Goal: Information Seeking & Learning: Learn about a topic

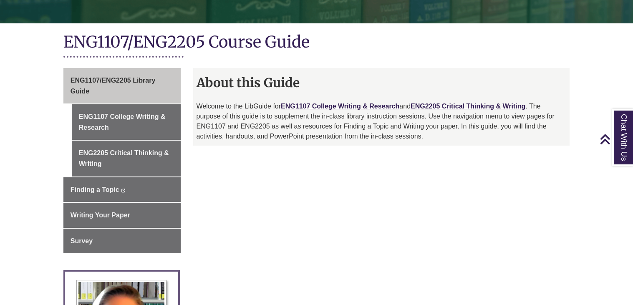
scroll to position [166, 0]
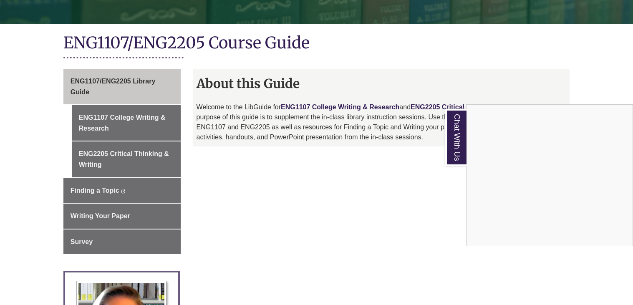
click at [288, 189] on div "Chat With Us" at bounding box center [316, 152] width 633 height 305
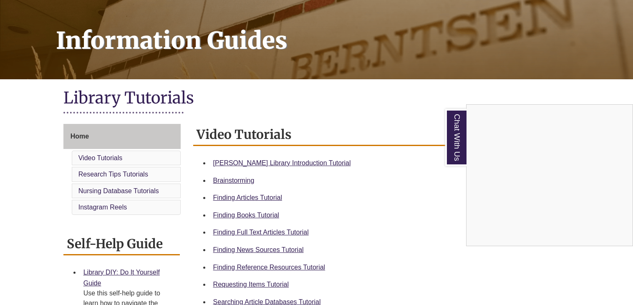
scroll to position [111, 0]
click at [254, 265] on div "Chat With Us" at bounding box center [316, 152] width 633 height 305
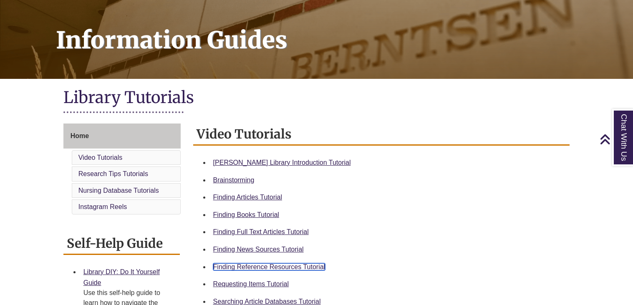
click at [266, 266] on link "Finding Reference Resources Tutorial" at bounding box center [269, 266] width 112 height 7
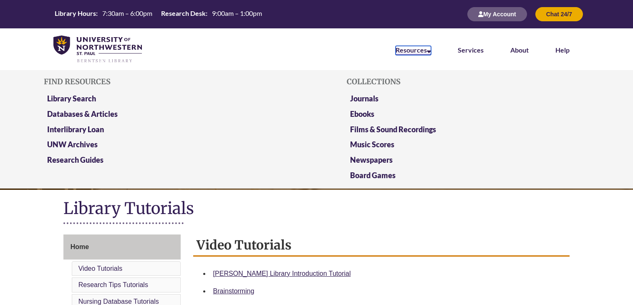
click at [406, 54] on link "Resources" at bounding box center [413, 50] width 35 height 9
click at [82, 114] on link "Databases & Articles" at bounding box center [82, 114] width 71 height 10
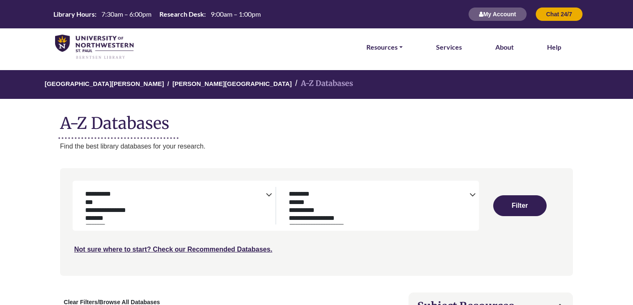
select select "Database Subject Filter"
select select "Database Types Filter"
select select "Database Subject Filter"
select select "Database Types Filter"
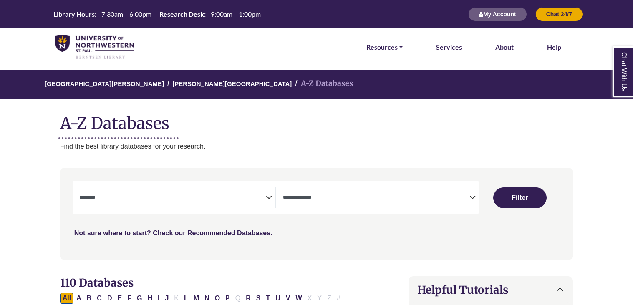
select select "Database Subject Filter"
select select "Database Types Filter"
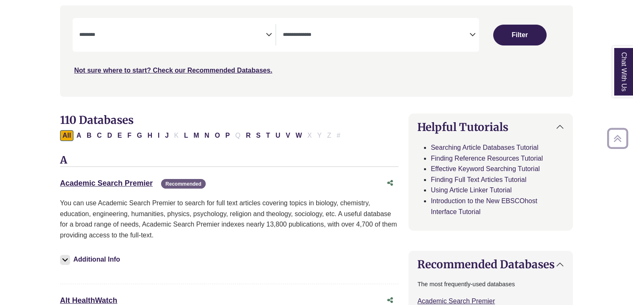
scroll to position [165, 0]
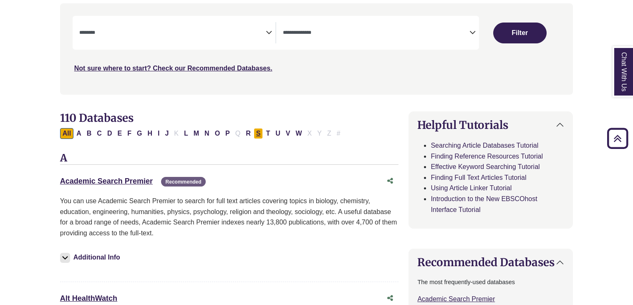
click at [258, 134] on button "S" at bounding box center [259, 133] width 10 height 11
select select "Database Subject Filter"
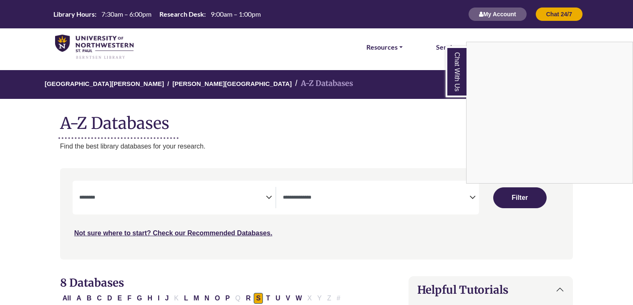
click at [342, 192] on div "Chat With Us" at bounding box center [316, 152] width 633 height 305
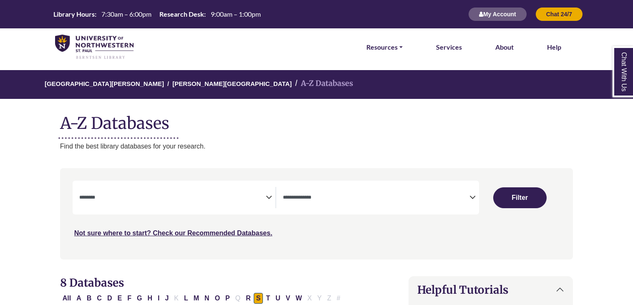
click at [468, 200] on textarea "Search" at bounding box center [376, 198] width 186 height 7
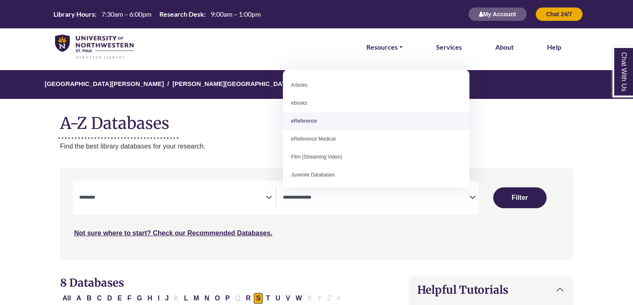
select select "*****"
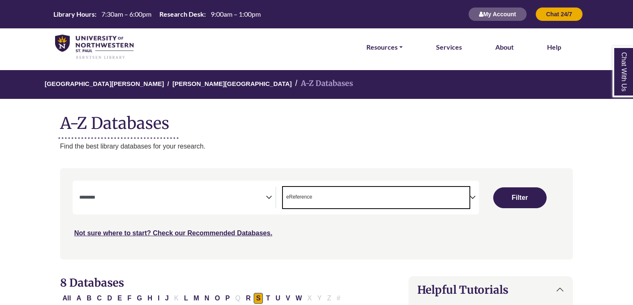
click at [201, 196] on textarea "Search" at bounding box center [172, 198] width 186 height 7
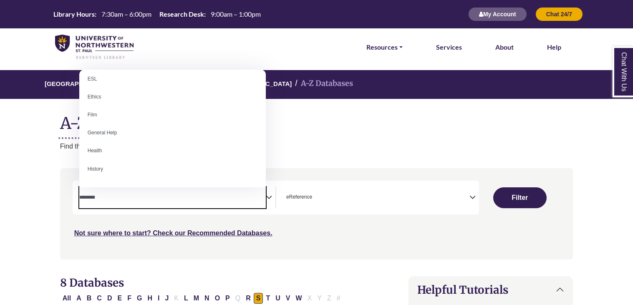
scroll to position [311, 0]
select select "*****"
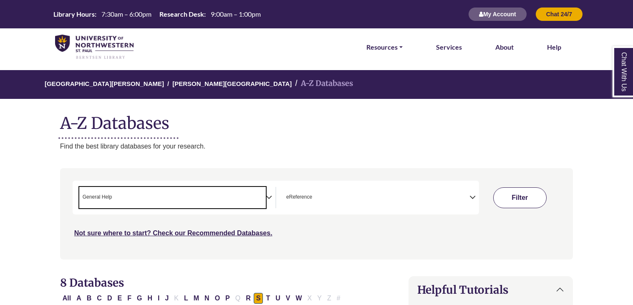
click at [502, 189] on button "Filter" at bounding box center [519, 197] width 53 height 21
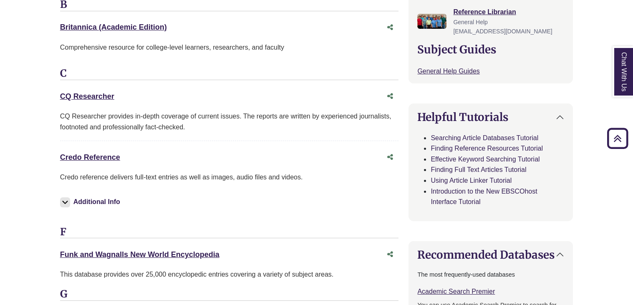
scroll to position [337, 0]
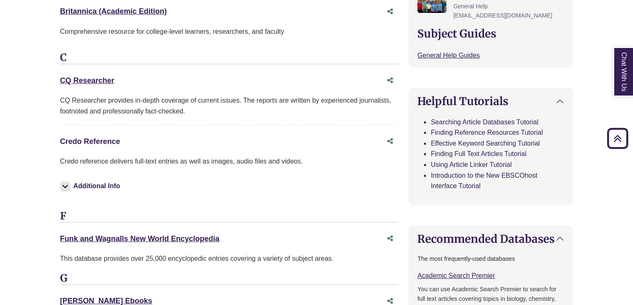
click at [100, 142] on link "Credo Reference This link opens in a new window" at bounding box center [90, 141] width 60 height 8
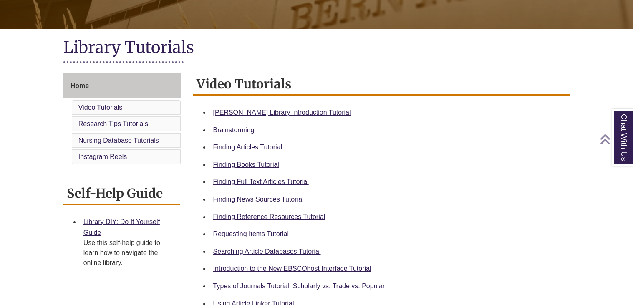
scroll to position [161, 0]
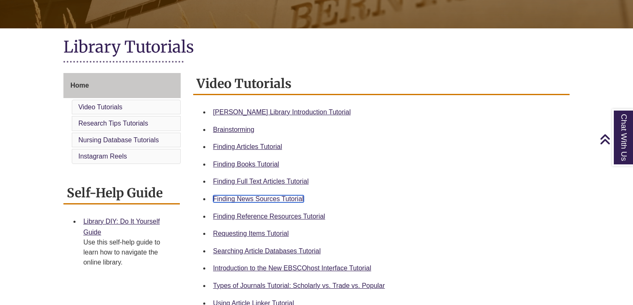
click at [254, 195] on link "Finding News Sources Tutorial" at bounding box center [258, 198] width 91 height 7
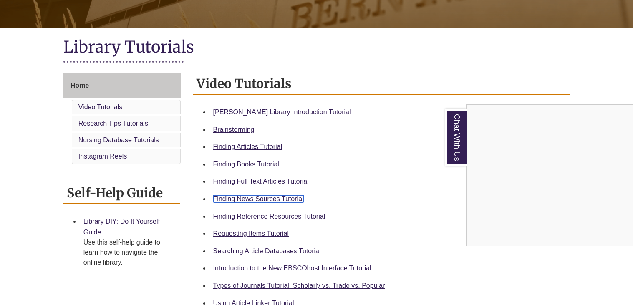
scroll to position [0, 0]
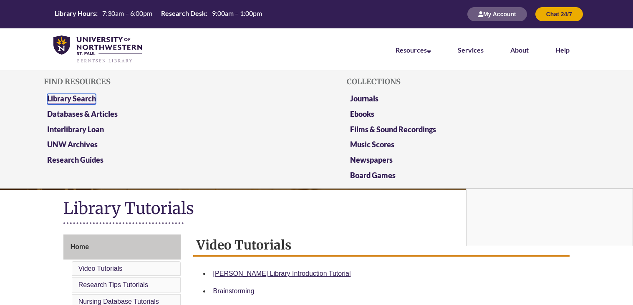
click at [57, 97] on link "Library Search" at bounding box center [71, 99] width 49 height 10
